Goal: Task Accomplishment & Management: Manage account settings

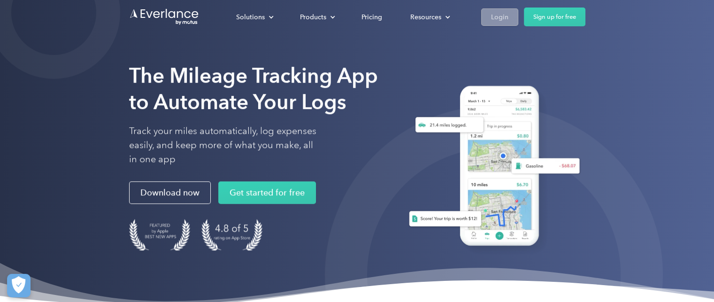
click at [500, 16] on div "Login" at bounding box center [499, 17] width 17 height 12
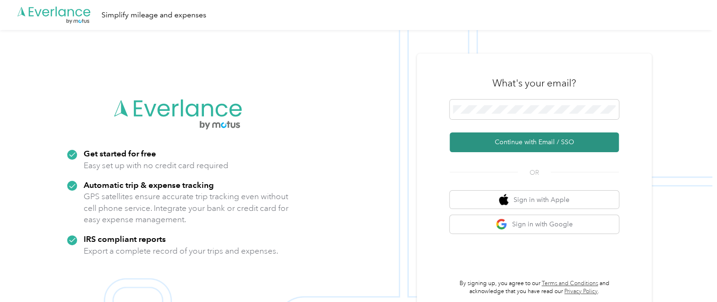
click at [552, 142] on button "Continue with Email / SSO" at bounding box center [533, 142] width 169 height 20
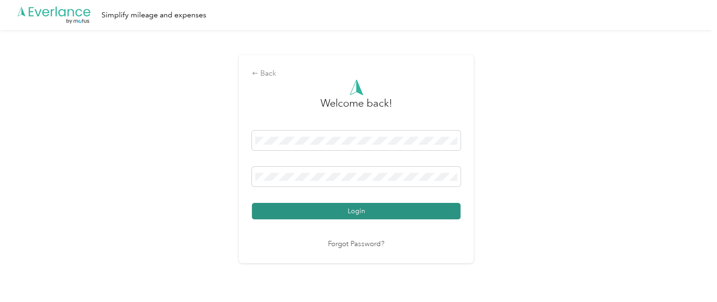
click at [366, 211] on button "Login" at bounding box center [356, 211] width 209 height 16
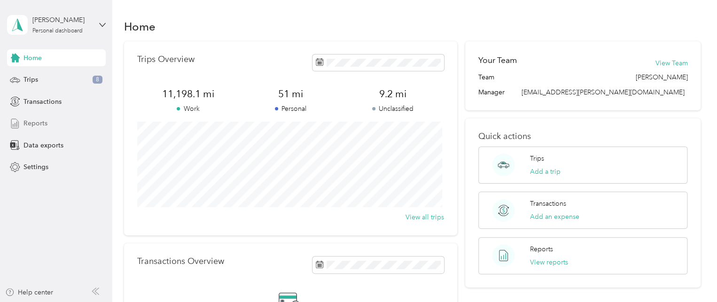
click at [39, 122] on span "Reports" at bounding box center [35, 123] width 24 height 10
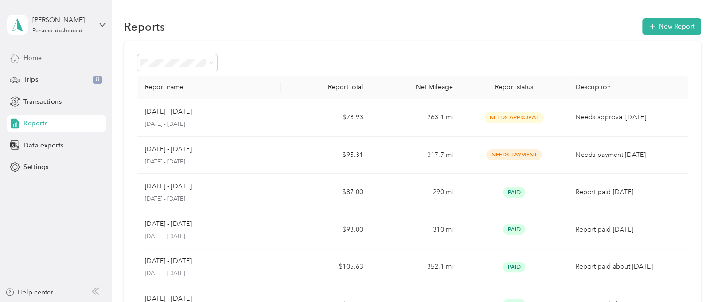
click at [28, 57] on span "Home" at bounding box center [32, 58] width 18 height 10
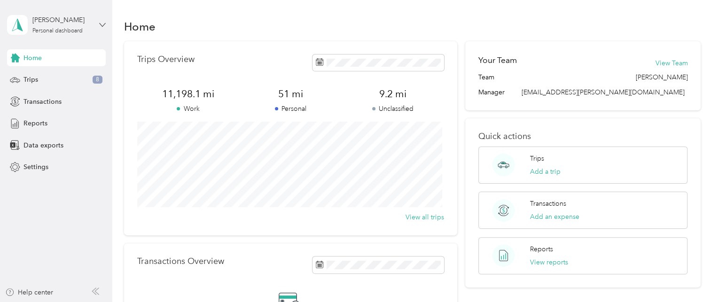
click at [99, 22] on icon at bounding box center [102, 25] width 7 height 7
click at [39, 77] on div "Log out" at bounding box center [133, 77] width 238 height 16
